Goal: Task Accomplishment & Management: Complete application form

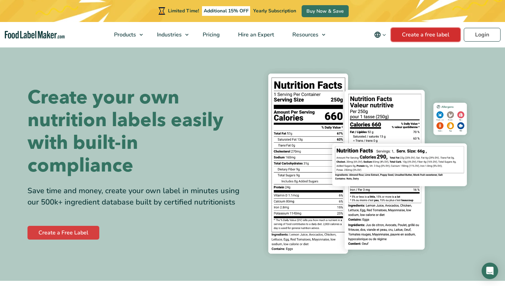
click at [429, 34] on link "Create a free label" at bounding box center [425, 35] width 69 height 14
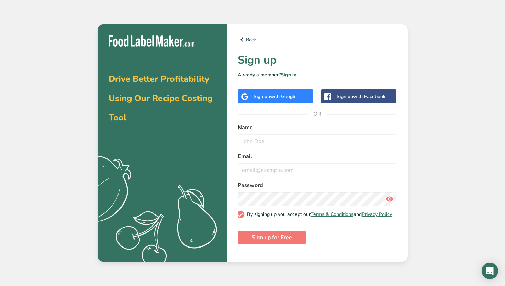
click at [306, 97] on div "Sign up with Google" at bounding box center [276, 96] width 76 height 14
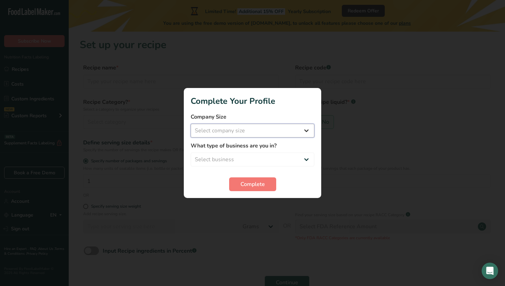
click at [256, 129] on select "Select company size Fewer than 10 Employees 10 to 50 Employees 51 to 500 Employ…" at bounding box center [253, 131] width 124 height 14
click at [254, 134] on select "Fewer than 10 Employees 10 to 50 Employees 51 to 500 Employees Over 500 Employe…" at bounding box center [253, 131] width 124 height 14
select select "1"
click at [249, 158] on select "Select business Packaged Food Manufacturer Restaurant & Cafe Bakery Meal Plans …" at bounding box center [253, 160] width 124 height 14
select select "1"
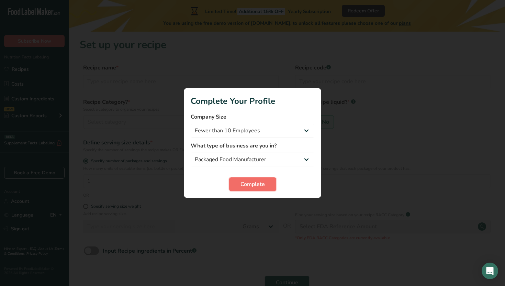
click at [248, 187] on span "Complete" at bounding box center [253, 184] width 24 height 8
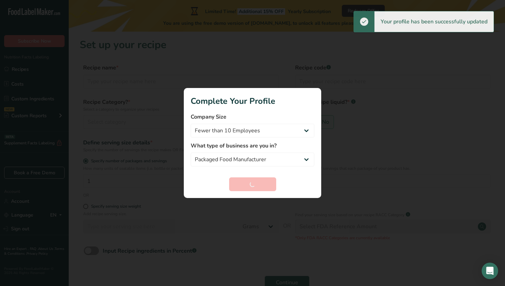
click at [343, 176] on div at bounding box center [252, 143] width 505 height 286
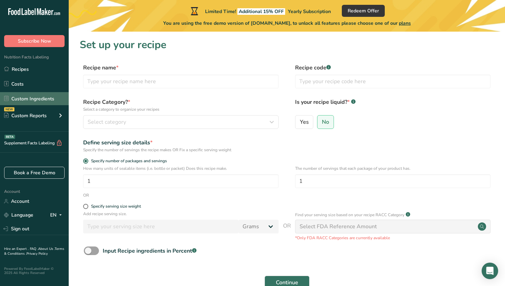
click at [45, 96] on link "Custom Ingredients" at bounding box center [34, 98] width 69 height 13
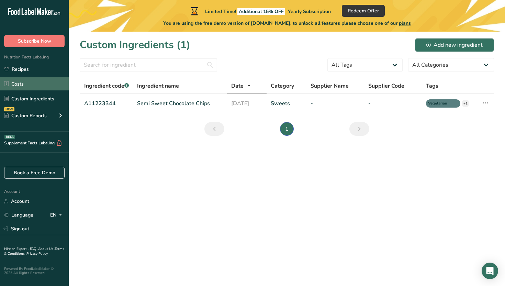
click at [38, 78] on link "Costs" at bounding box center [34, 83] width 69 height 13
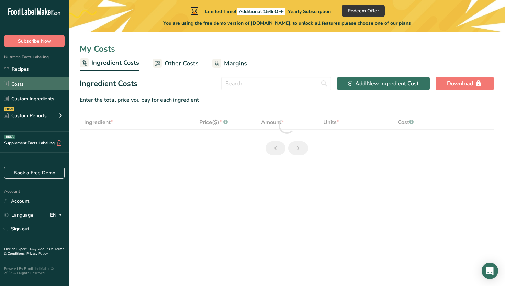
select select "1"
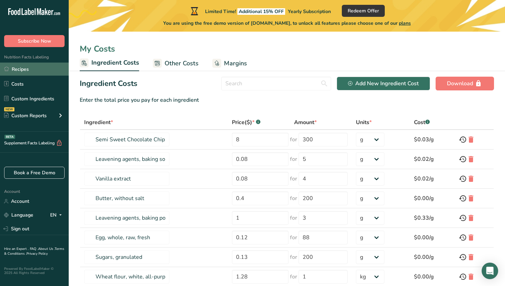
click at [50, 73] on link "Recipes" at bounding box center [34, 69] width 69 height 13
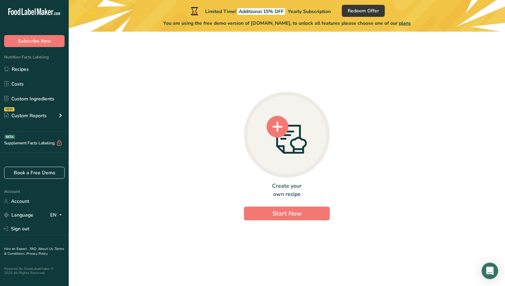
click at [297, 139] on icon at bounding box center [291, 139] width 31 height 29
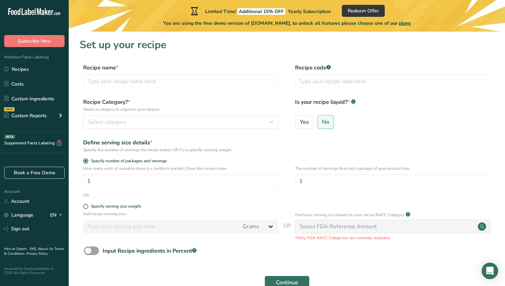
scroll to position [41, 0]
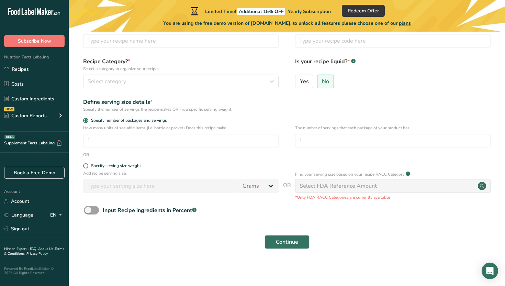
click at [292, 233] on div "Continue" at bounding box center [287, 242] width 414 height 22
click at [292, 236] on button "Continue" at bounding box center [287, 242] width 45 height 14
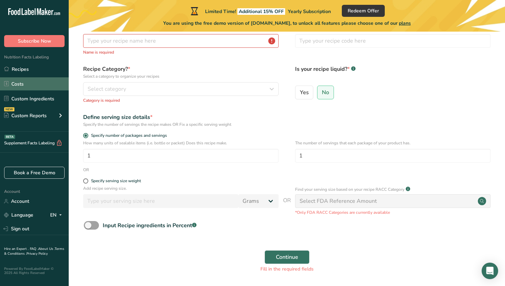
click at [41, 90] on link "Costs" at bounding box center [34, 83] width 69 height 13
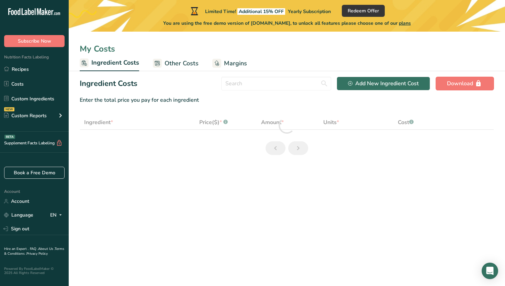
select select "1"
